Goal: Information Seeking & Learning: Learn about a topic

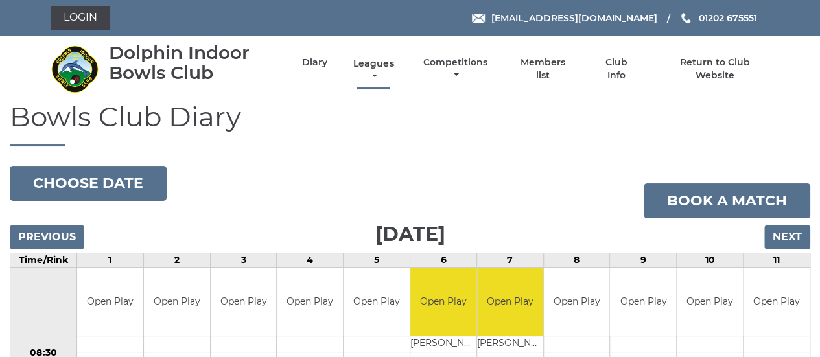
click at [371, 65] on link "Leagues" at bounding box center [373, 70] width 47 height 25
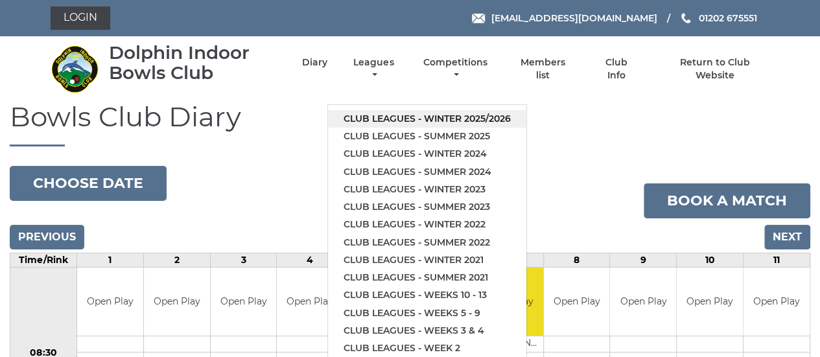
click at [359, 119] on link "Club leagues - Winter 2025/2026" at bounding box center [427, 118] width 198 height 17
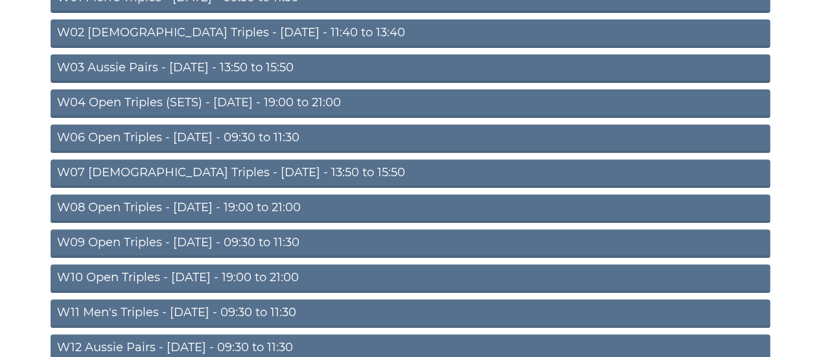
scroll to position [259, 0]
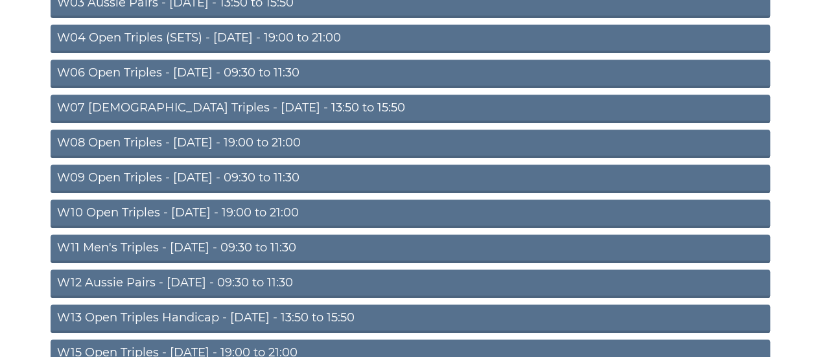
click at [286, 248] on link "W11 Men's Triples - [DATE] - 09:30 to 11:30" at bounding box center [410, 249] width 719 height 29
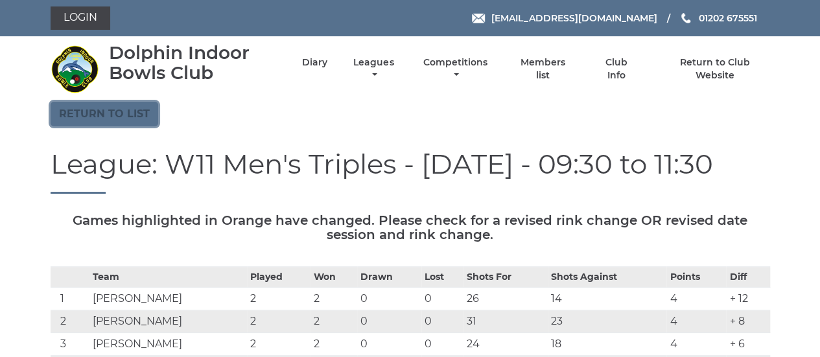
click at [115, 115] on link "Return to list" at bounding box center [105, 114] width 108 height 25
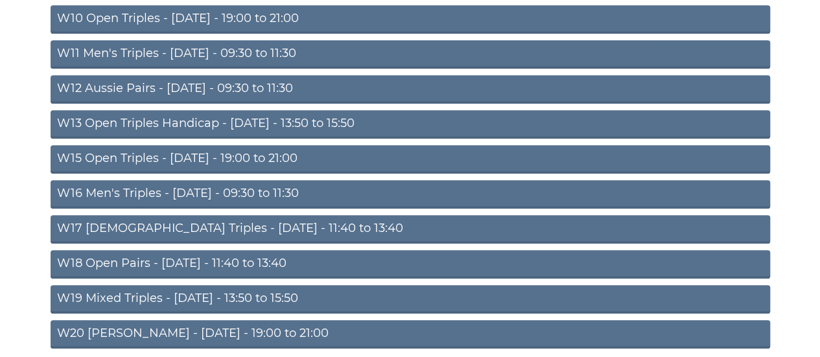
scroll to position [506, 0]
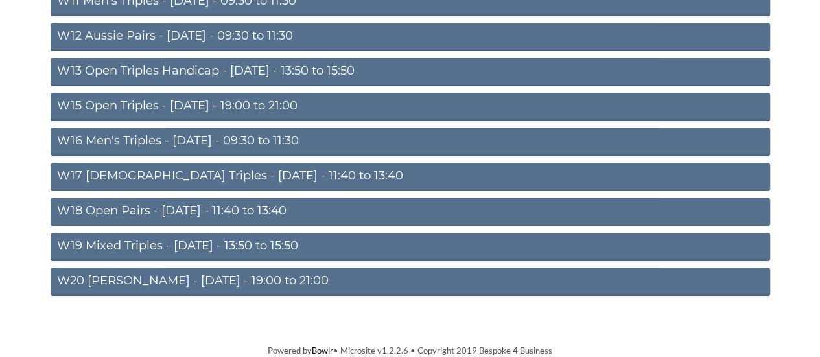
click at [212, 34] on link "W12 Aussie Pairs - [DATE] - 09:30 to 11:30" at bounding box center [410, 37] width 719 height 29
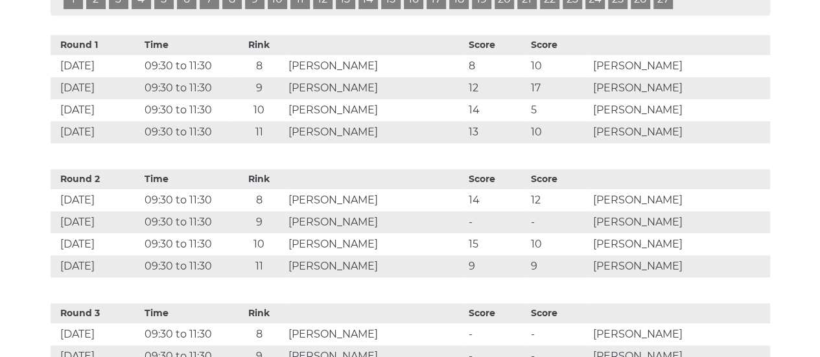
scroll to position [583, 0]
